Goal: Navigation & Orientation: Go to known website

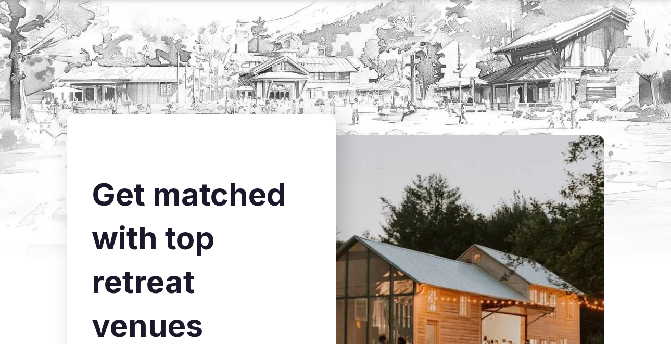
scroll to position [3969, 0]
